Goal: Task Accomplishment & Management: Manage account settings

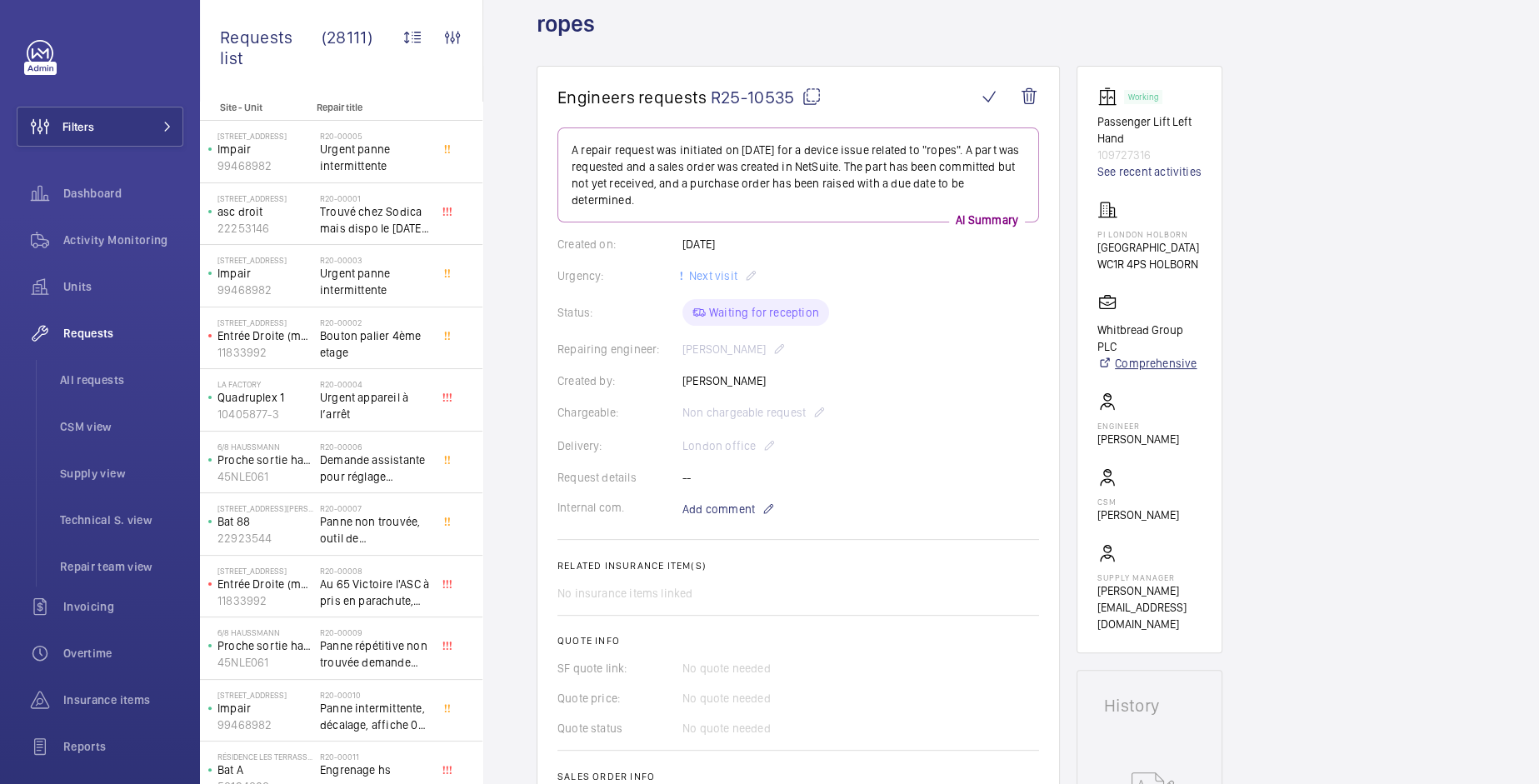
scroll to position [91, 0]
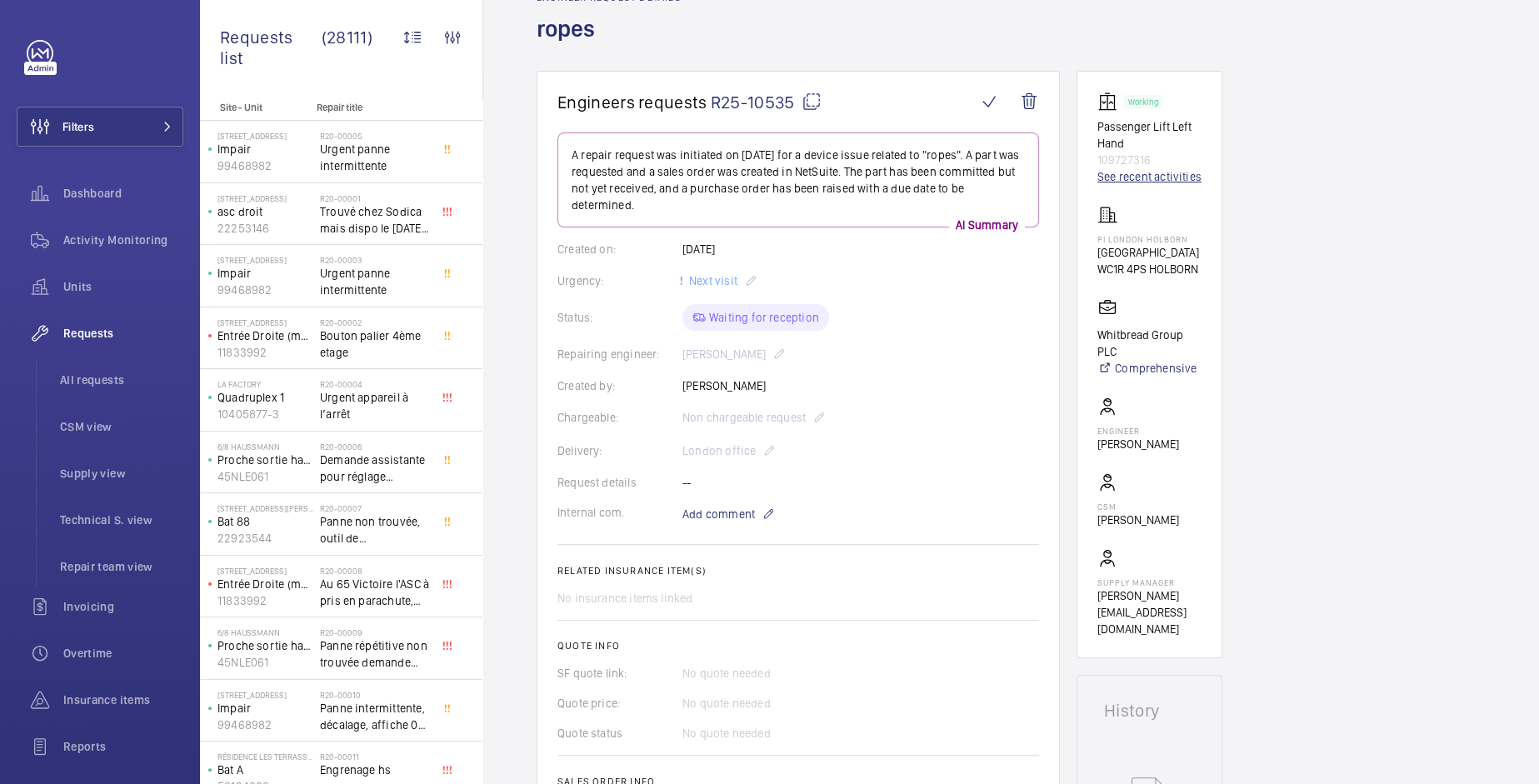
click at [1130, 174] on link "See recent activities" at bounding box center [1149, 177] width 104 height 17
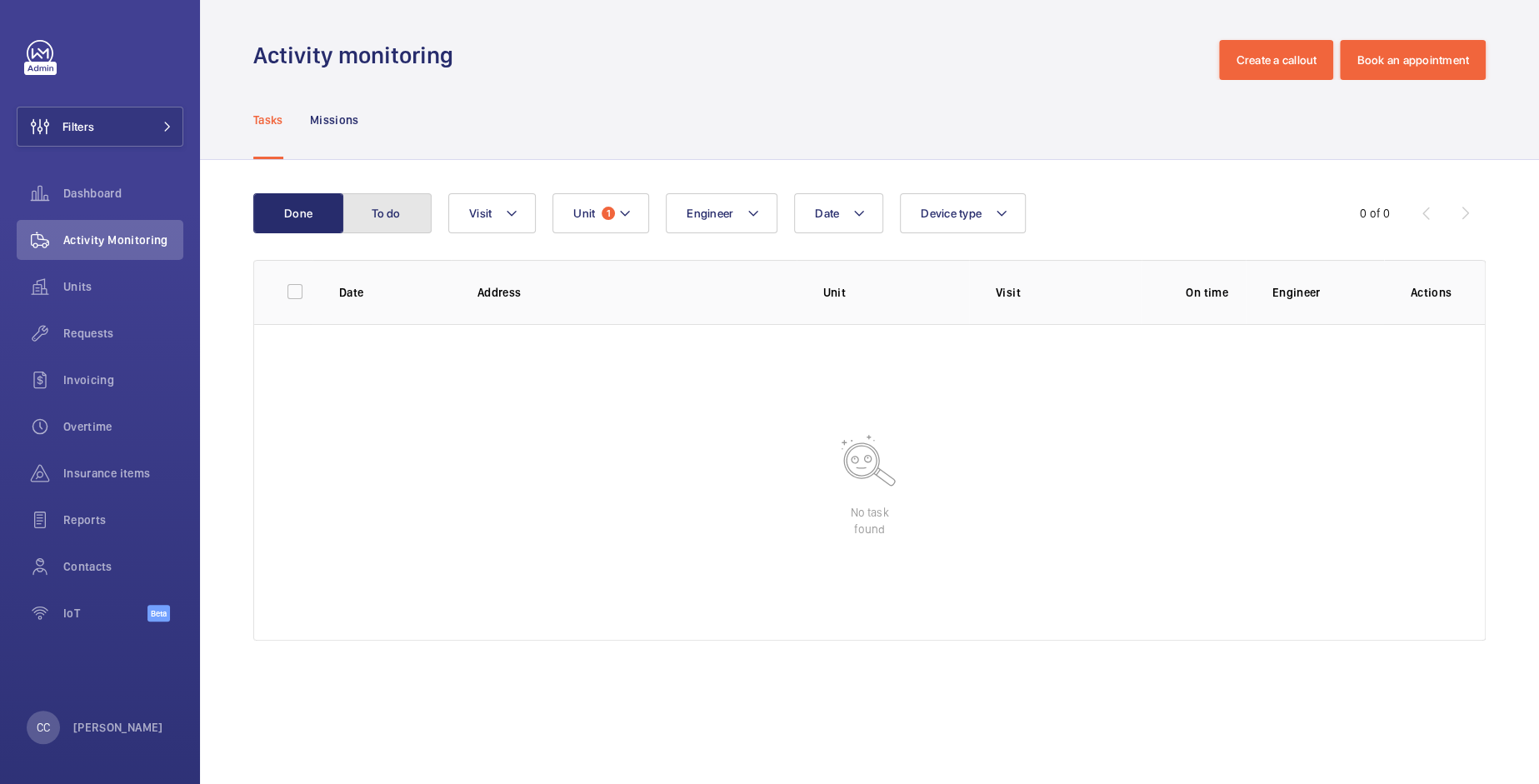
click at [362, 216] on button "To do" at bounding box center [387, 213] width 90 height 40
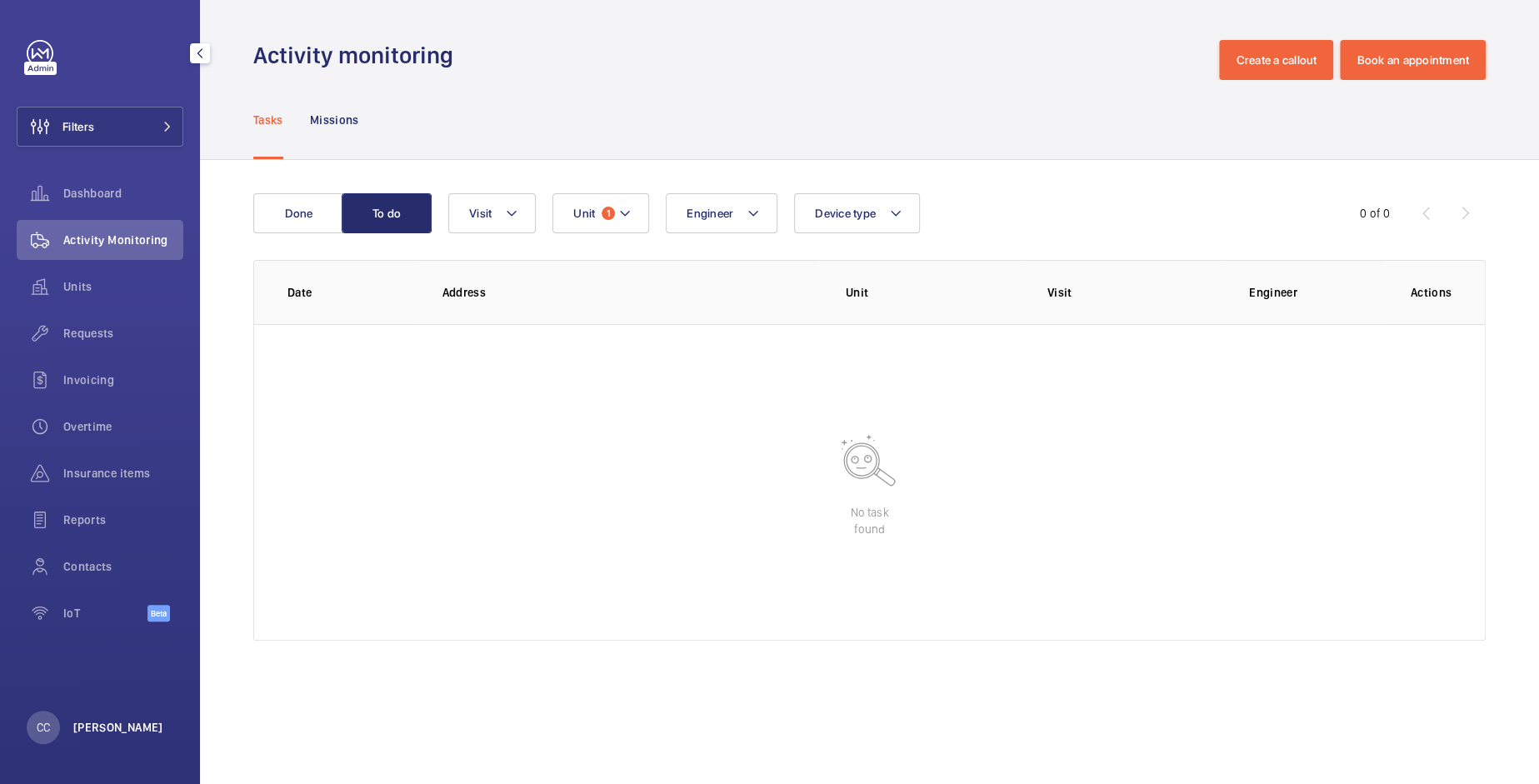
click at [85, 732] on p "[PERSON_NAME]" at bounding box center [119, 728] width 90 height 17
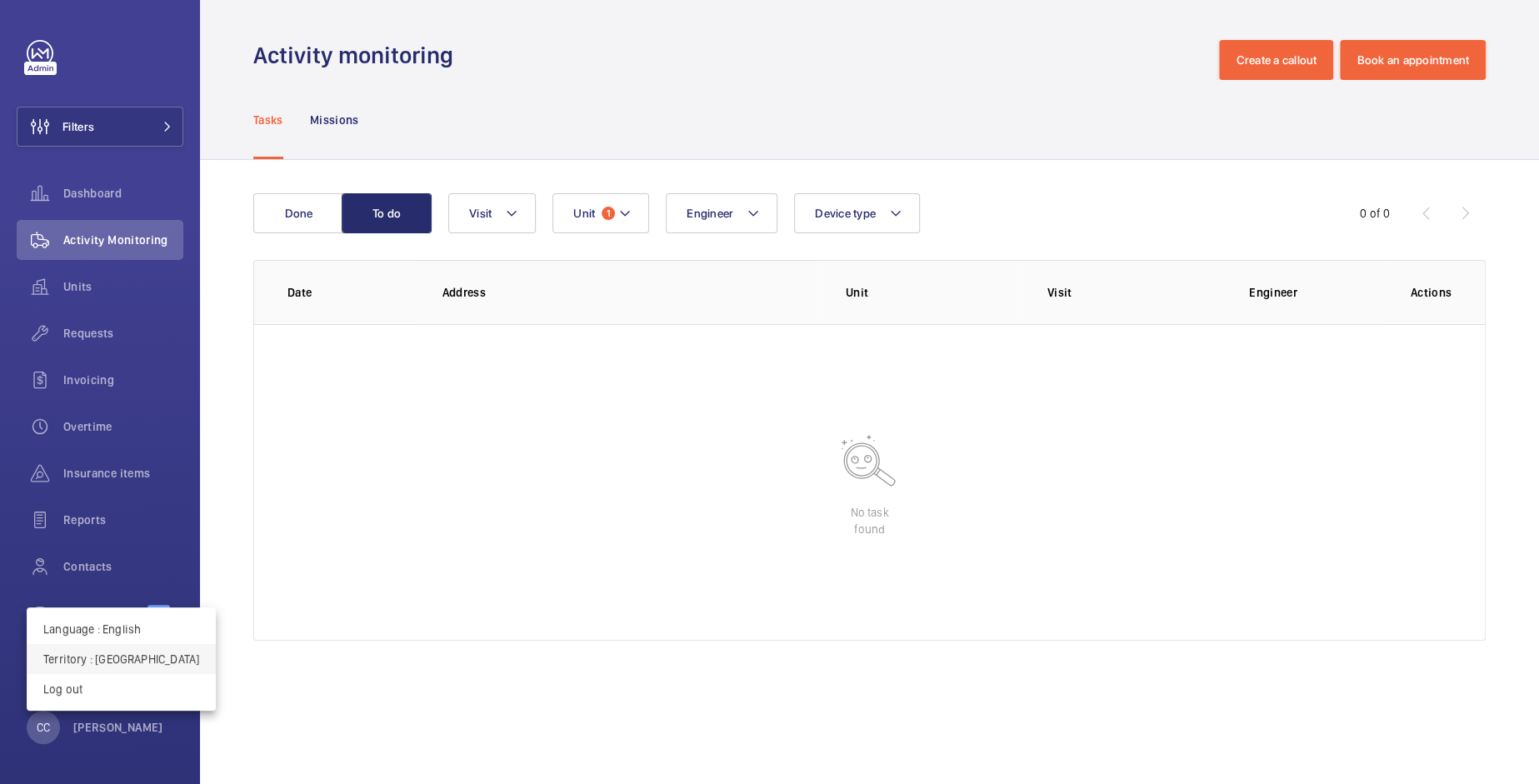
click at [93, 664] on p "Territory : France" at bounding box center [121, 659] width 156 height 17
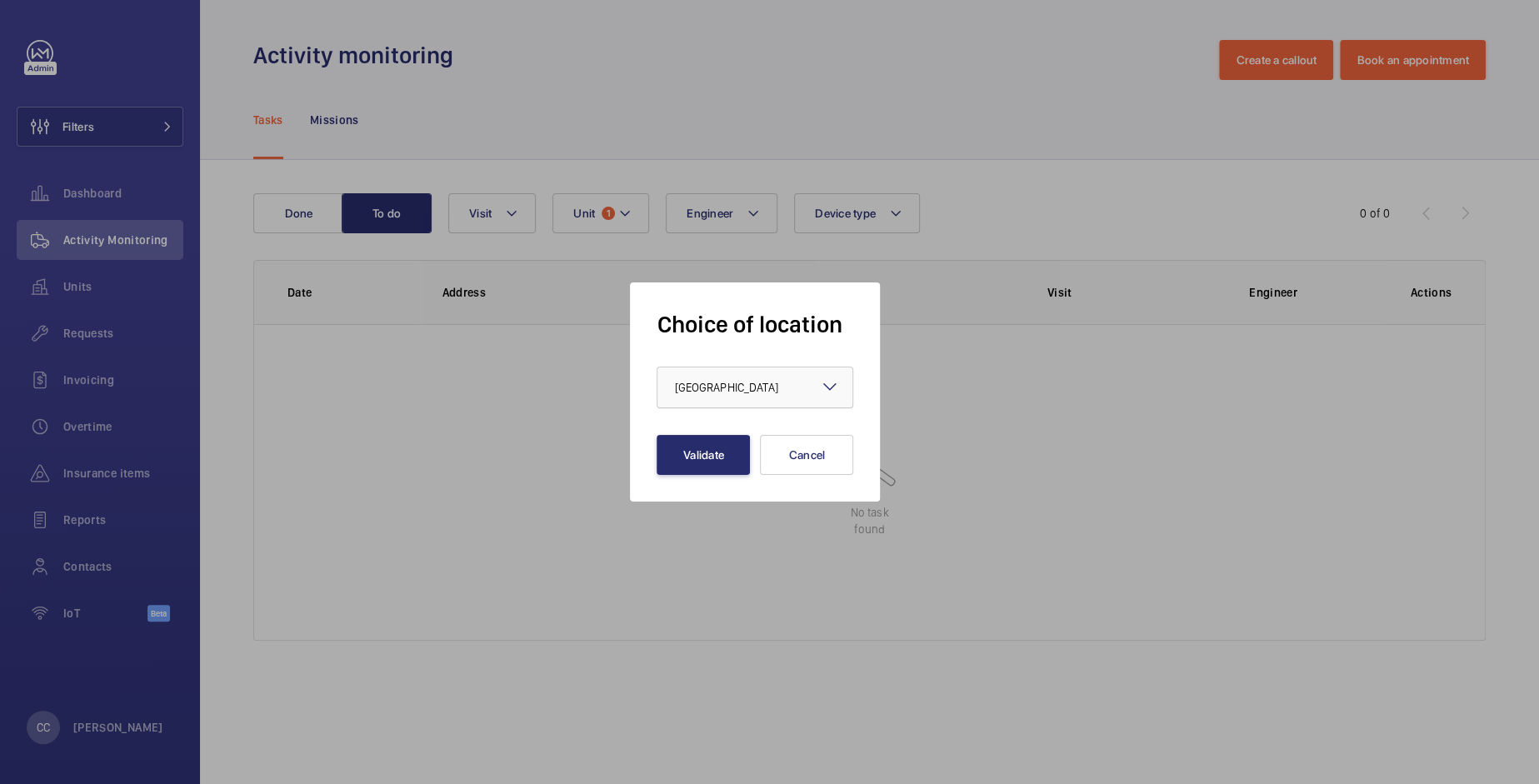
click at [723, 395] on div "× France" at bounding box center [746, 388] width 145 height 17
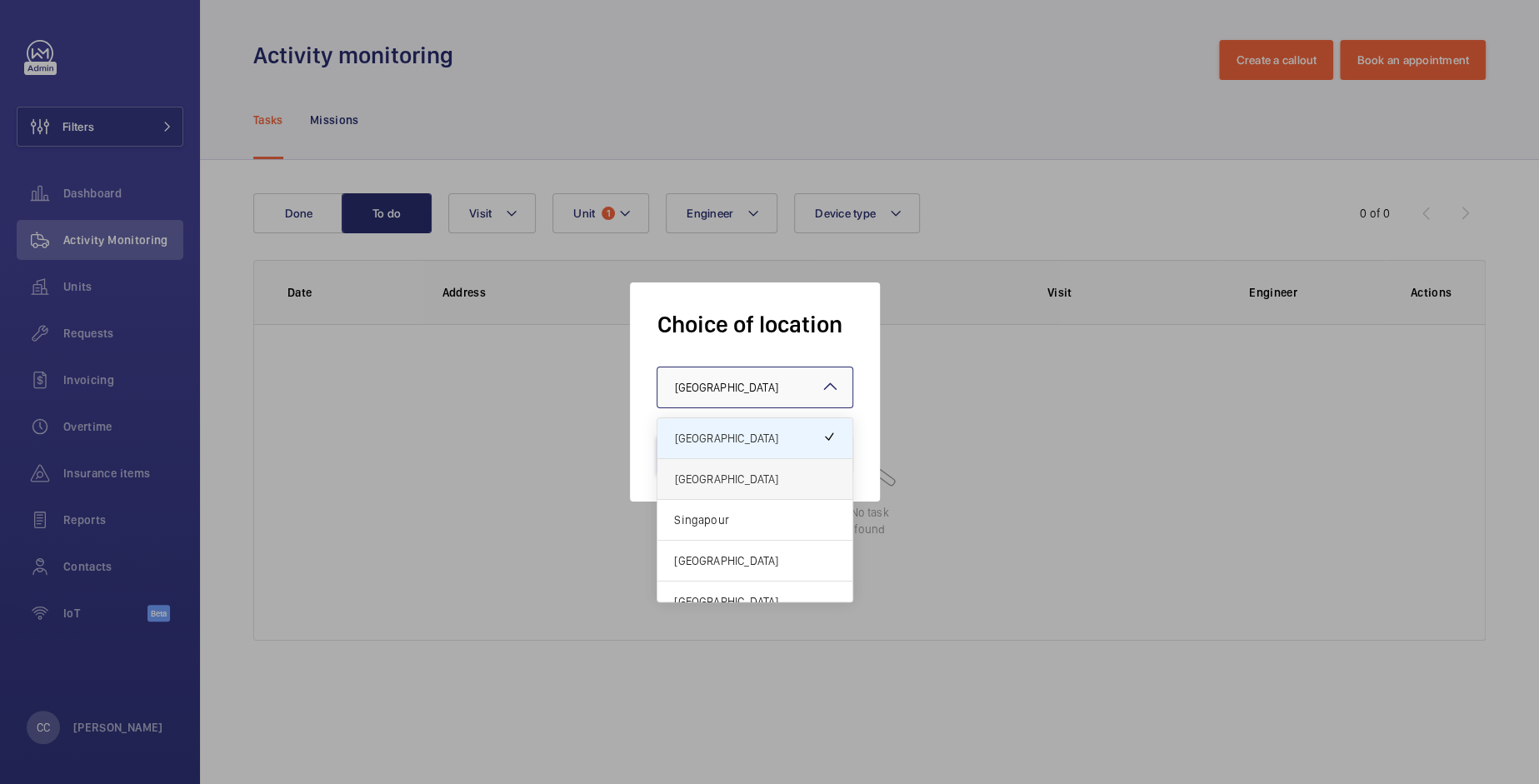
click at [699, 484] on span "[GEOGRAPHIC_DATA]" at bounding box center [755, 479] width 161 height 17
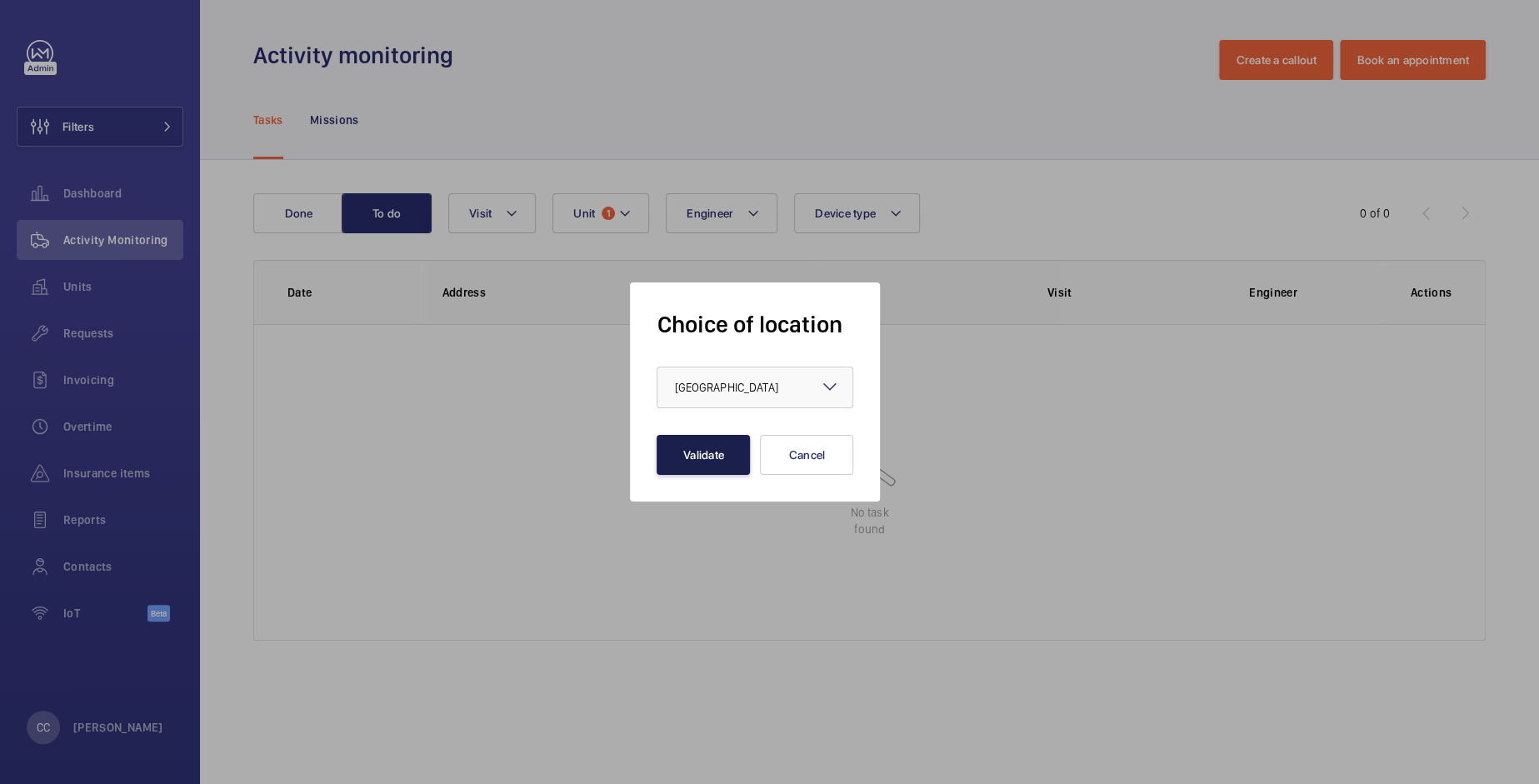
click at [711, 466] on button "Validate" at bounding box center [703, 454] width 93 height 40
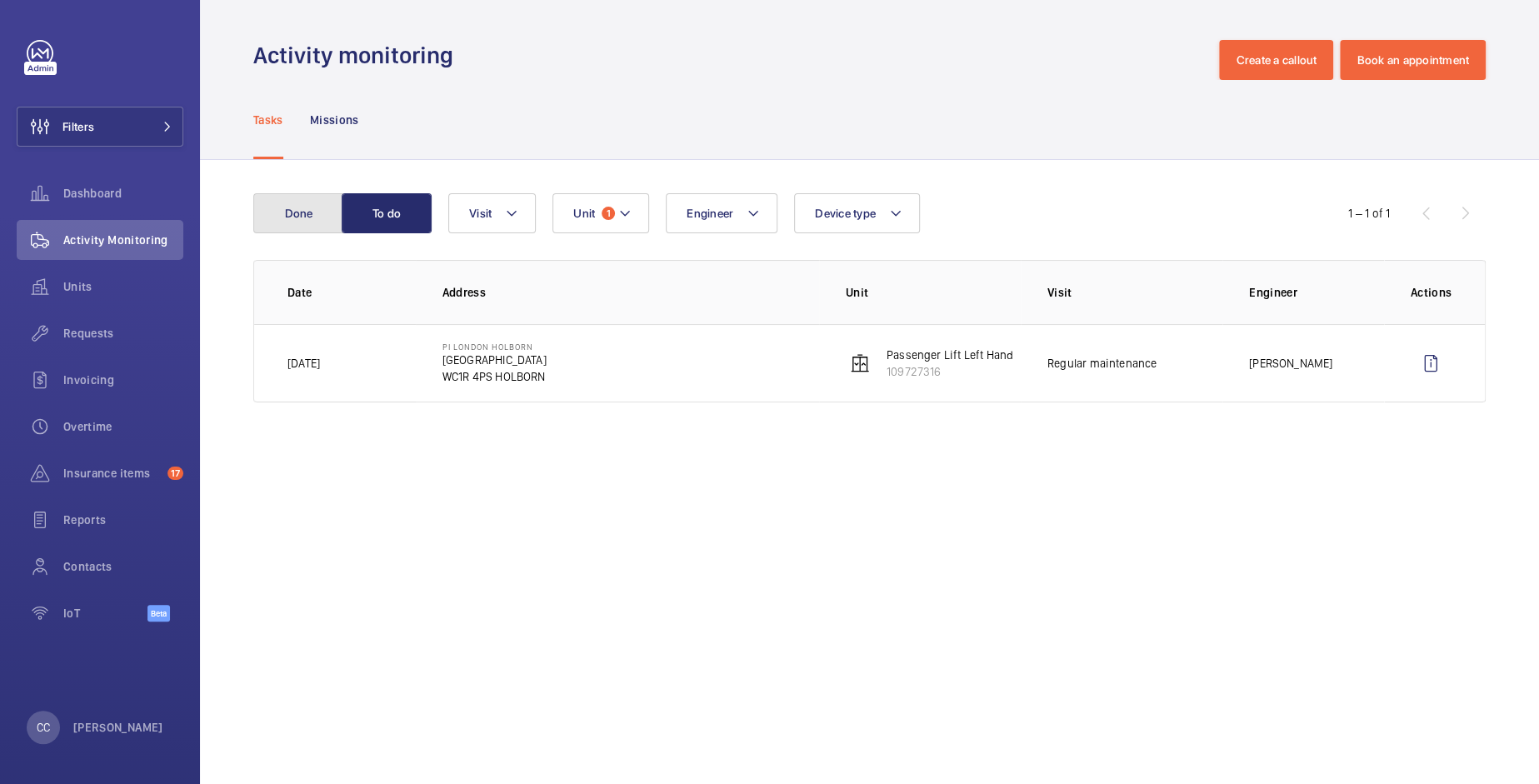
click at [299, 224] on button "Done" at bounding box center [299, 213] width 90 height 40
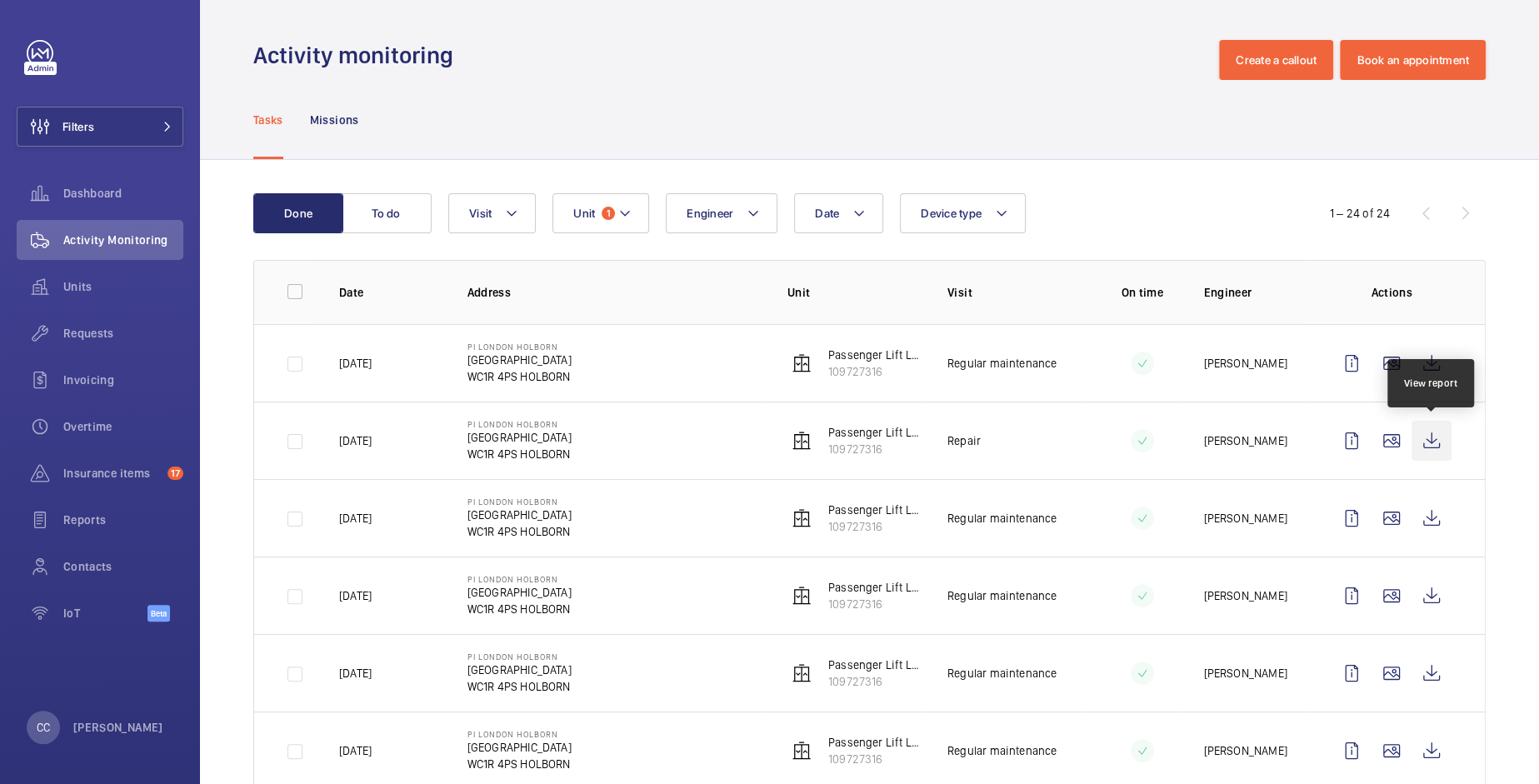
click at [1432, 431] on wm-front-icon-button at bounding box center [1431, 440] width 40 height 40
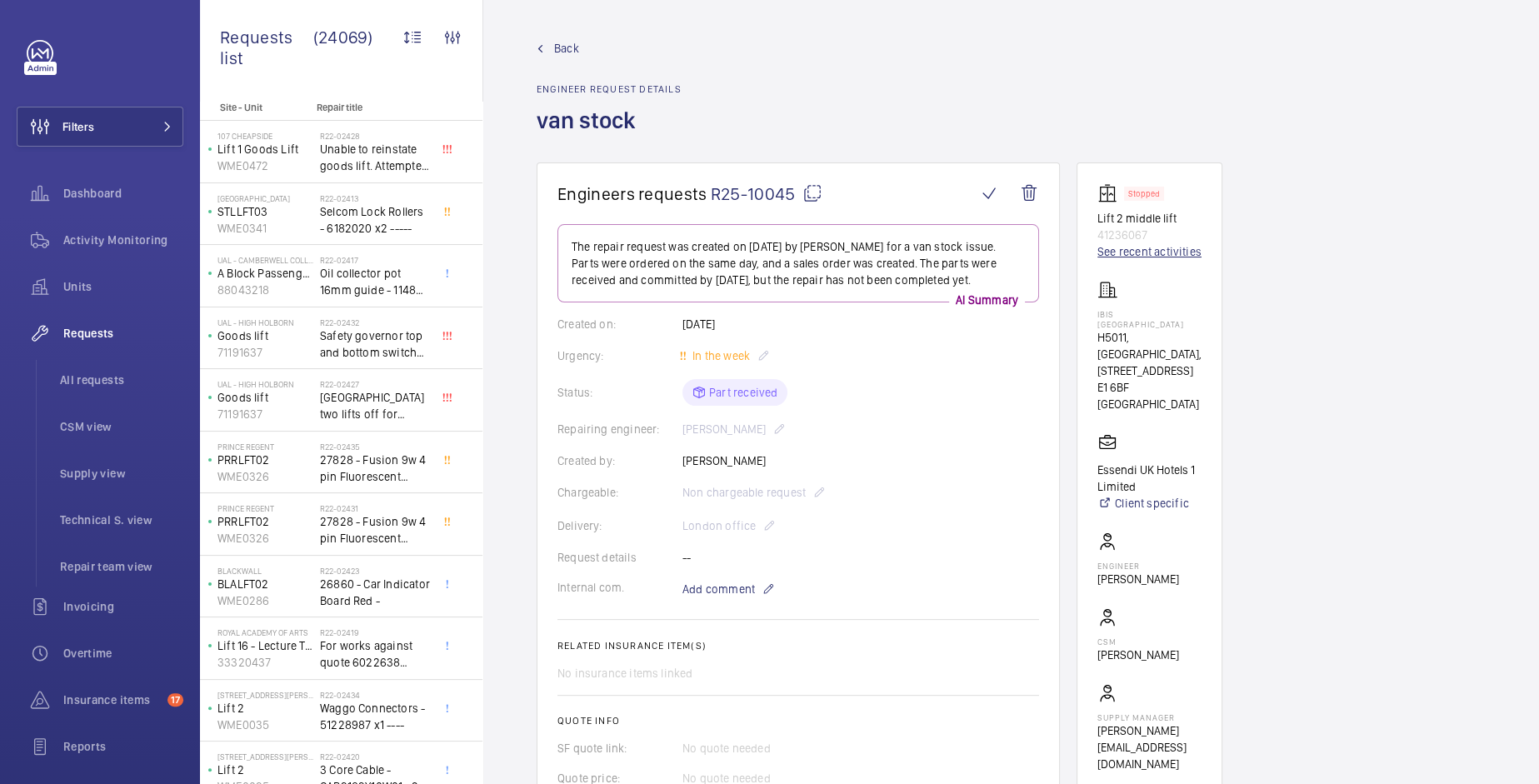
click at [1144, 247] on link "See recent activities" at bounding box center [1149, 252] width 104 height 17
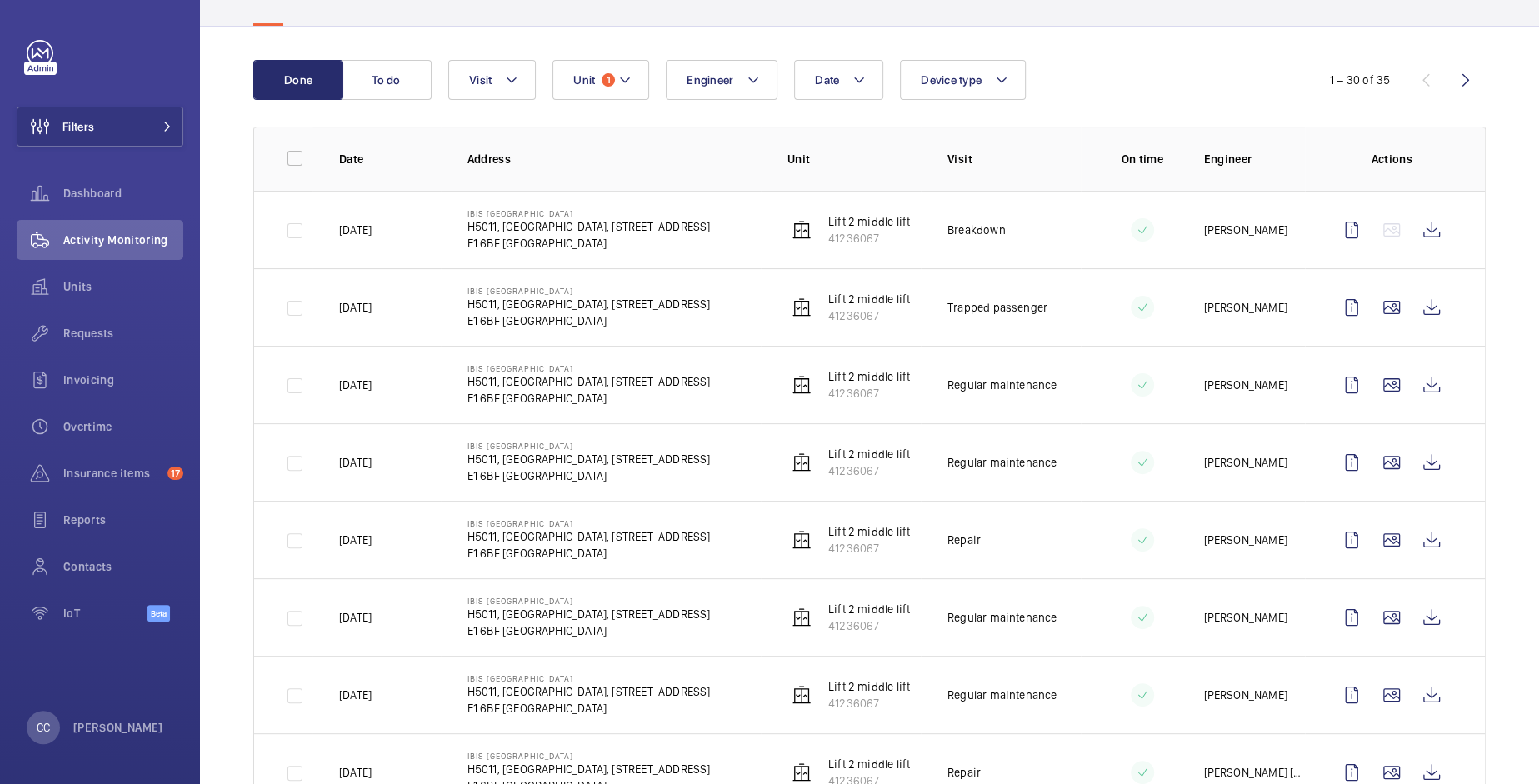
scroll to position [135, 0]
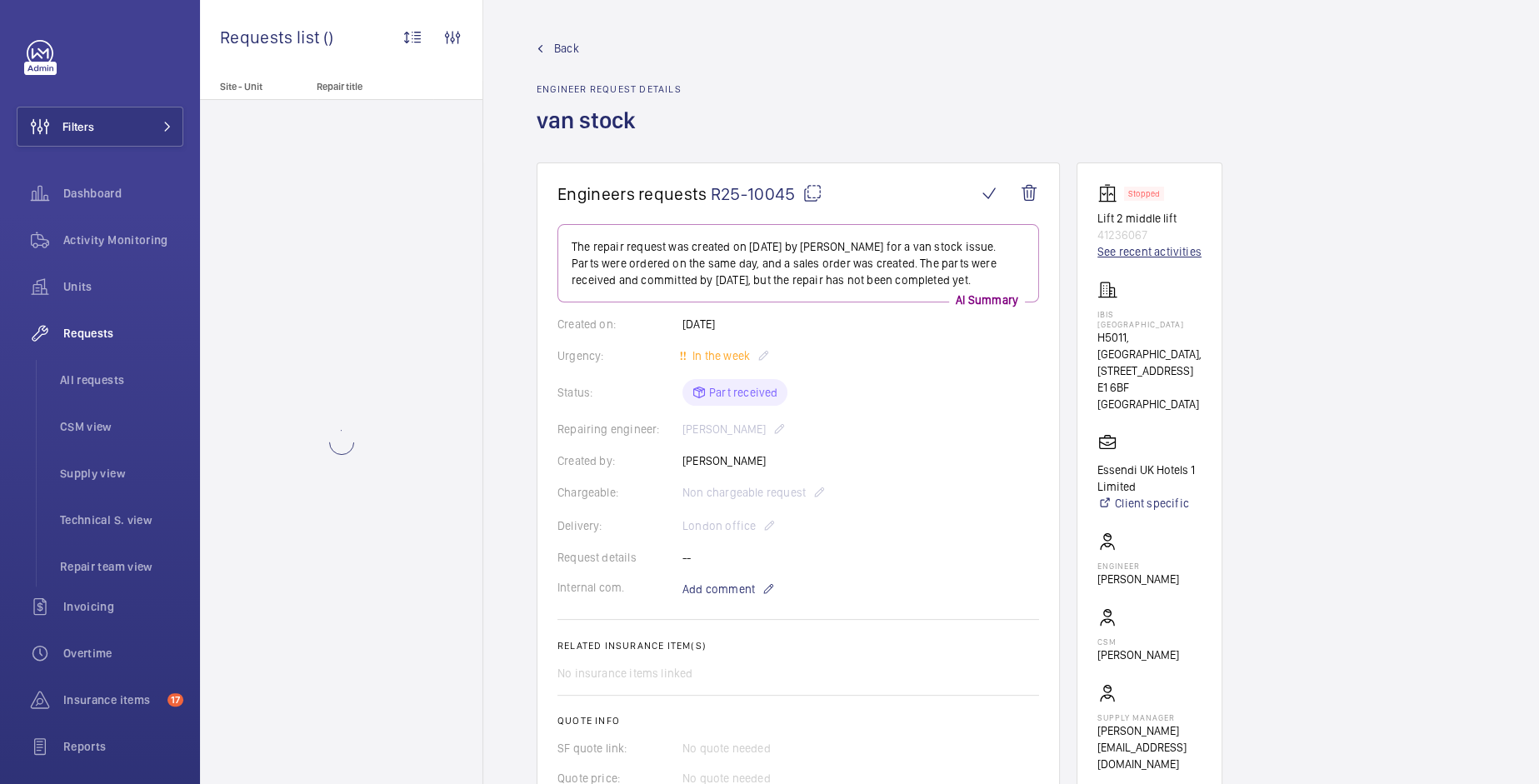
click at [1136, 250] on link "See recent activities" at bounding box center [1149, 252] width 104 height 17
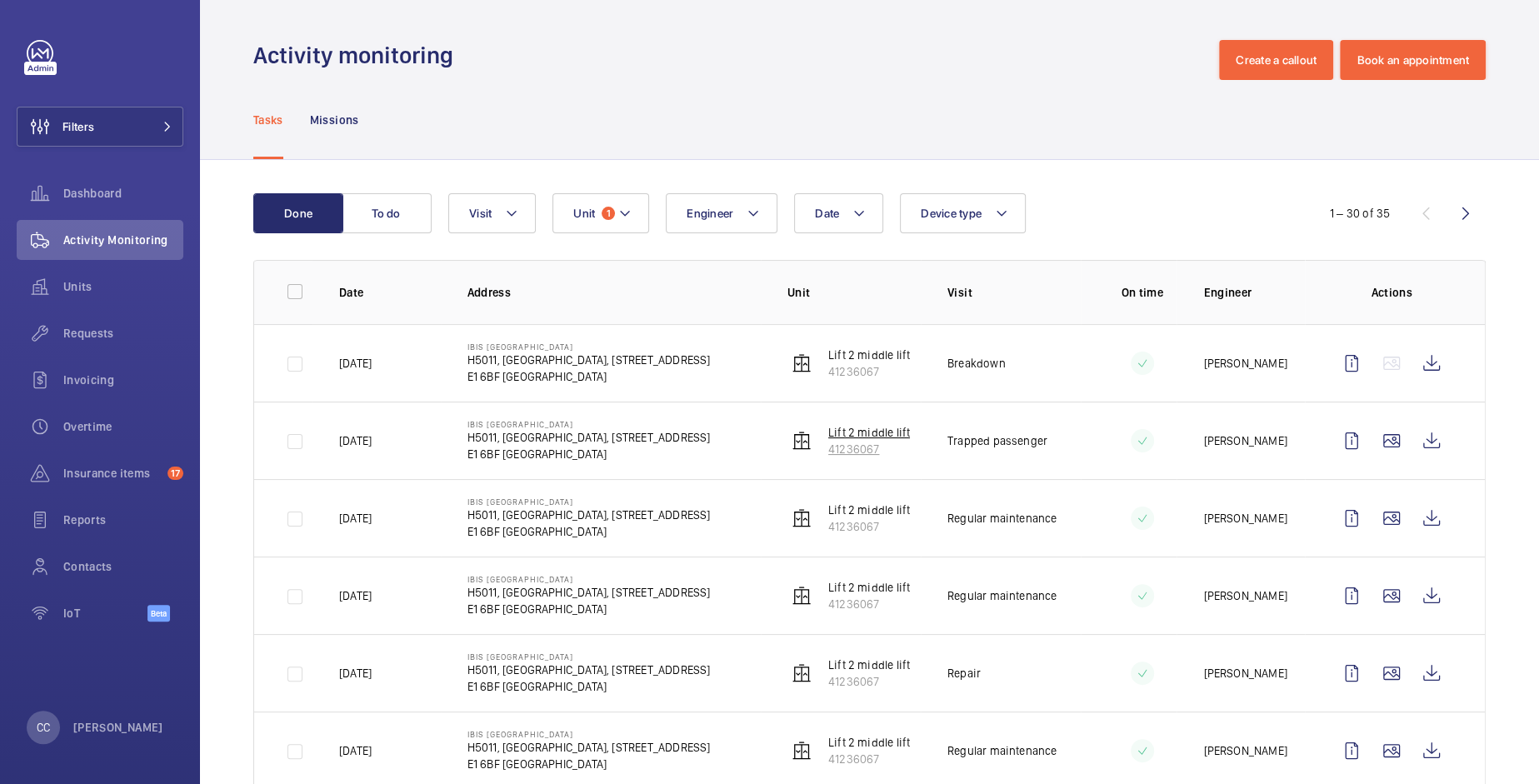
scroll to position [5, 0]
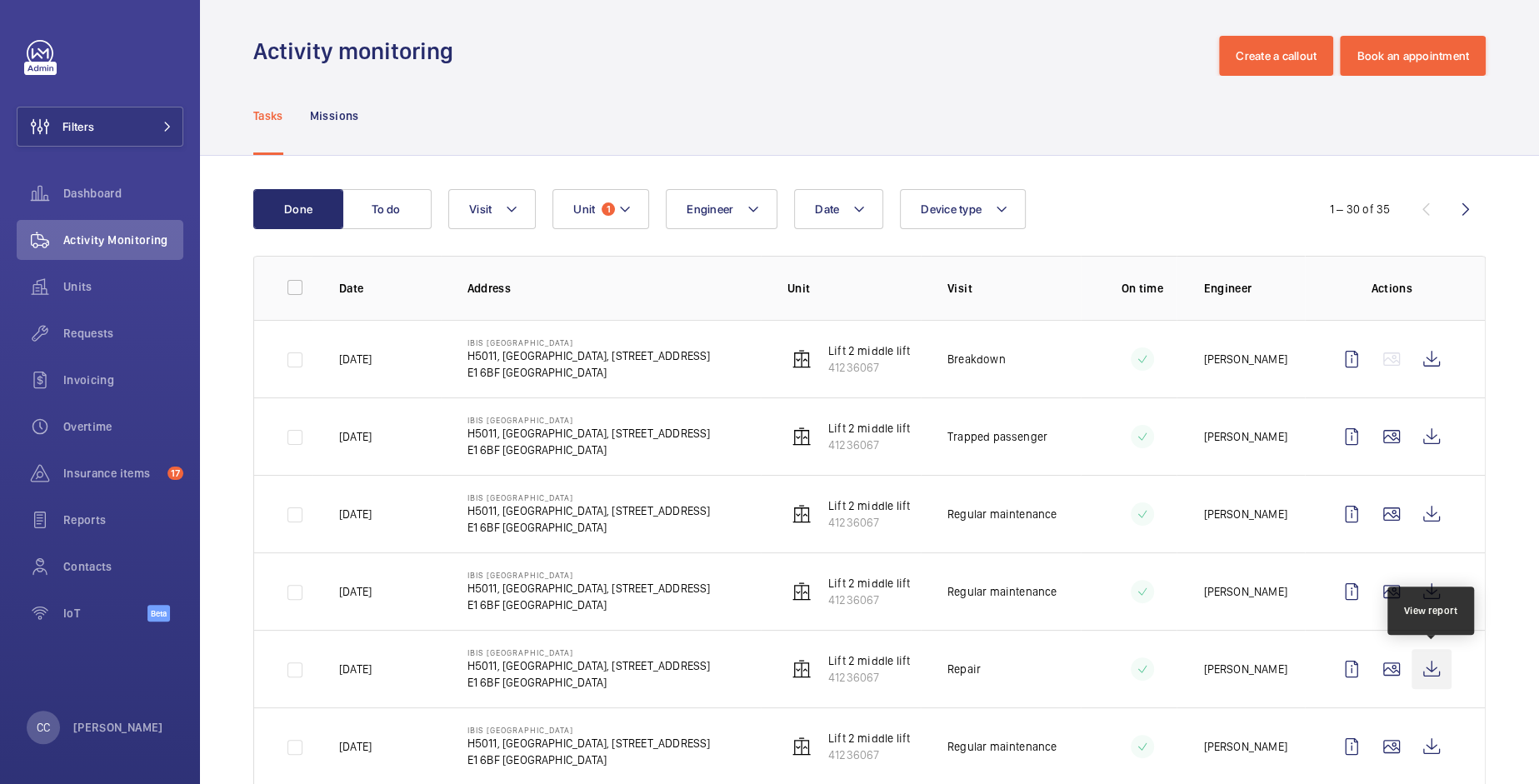
click at [1432, 659] on wm-front-icon-button at bounding box center [1431, 669] width 40 height 40
click at [1420, 589] on wm-front-icon-button at bounding box center [1431, 591] width 40 height 40
